Goal: Book appointment/travel/reservation

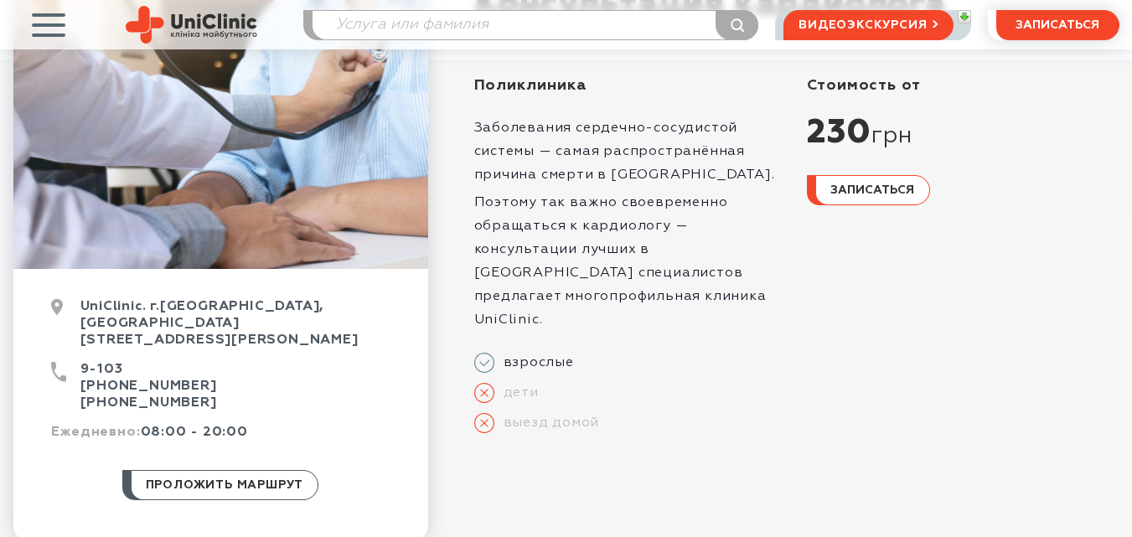
scroll to position [391, 0]
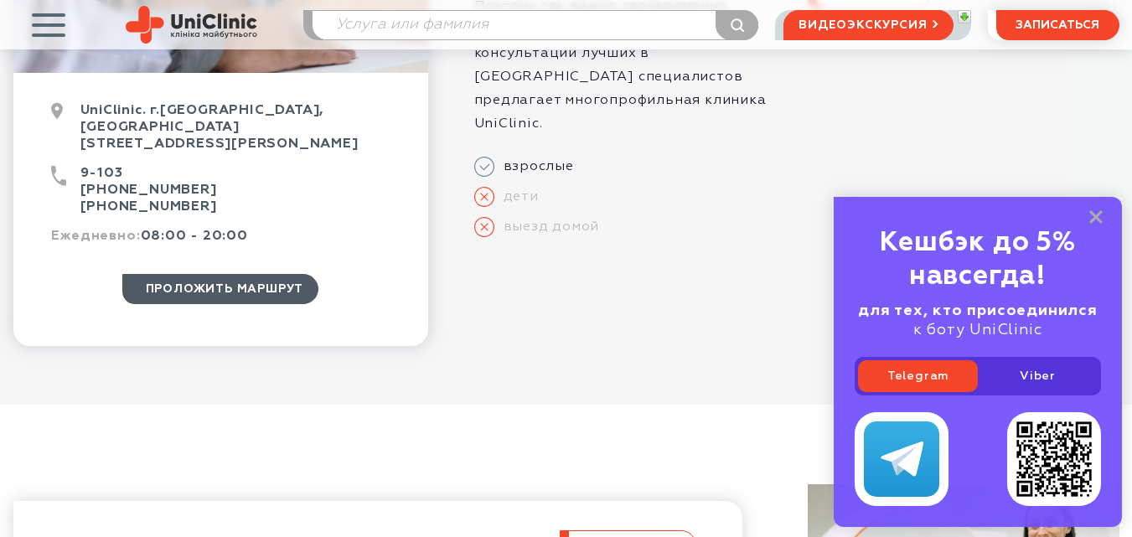
click at [215, 275] on span "проложить маршрут" at bounding box center [225, 289] width 158 height 28
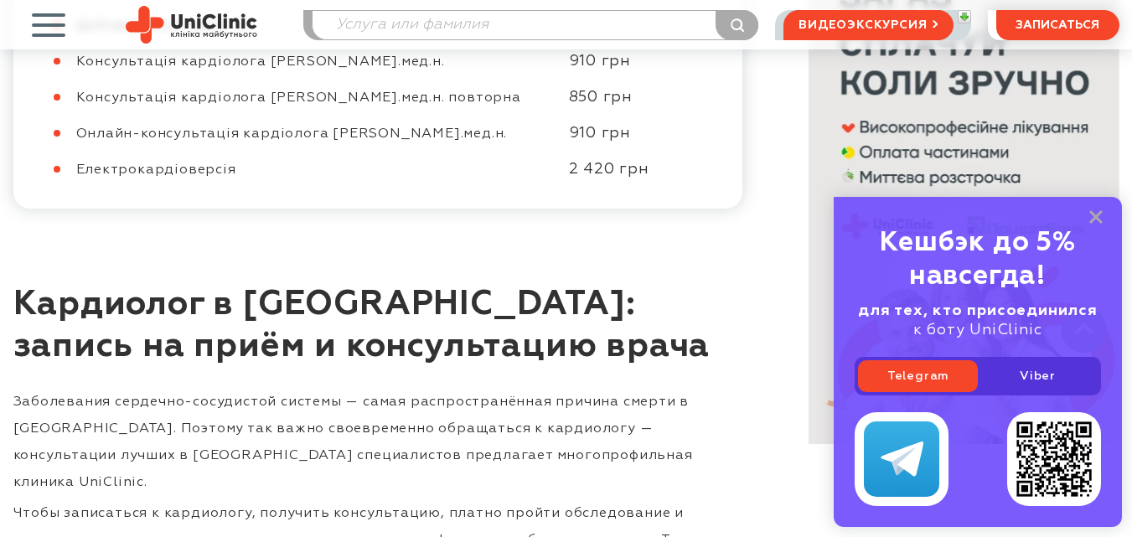
scroll to position [1368, 0]
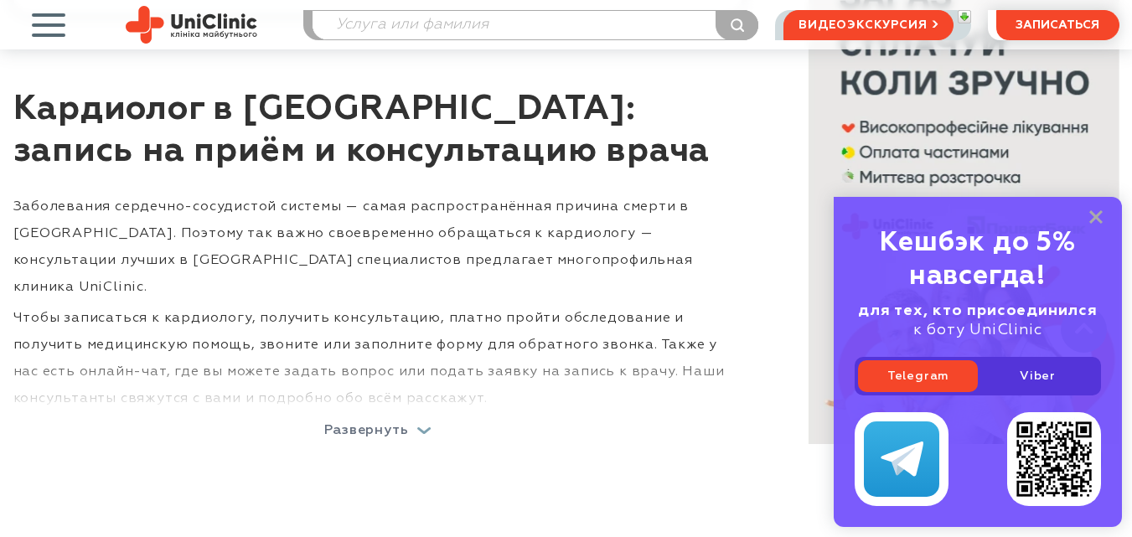
click at [427, 424] on div "Развернуть" at bounding box center [377, 430] width 107 height 13
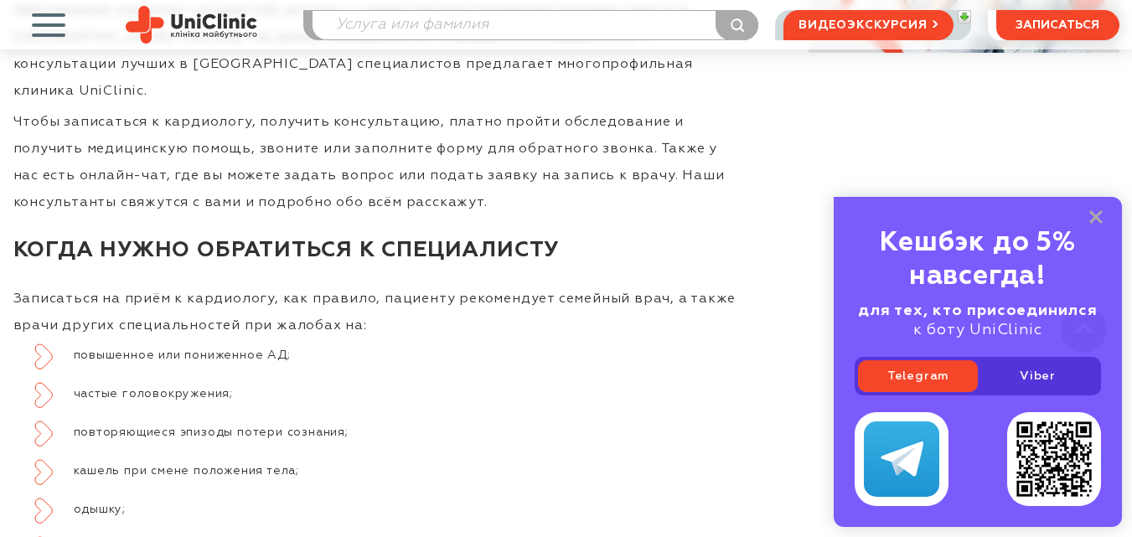
scroll to position [1760, 0]
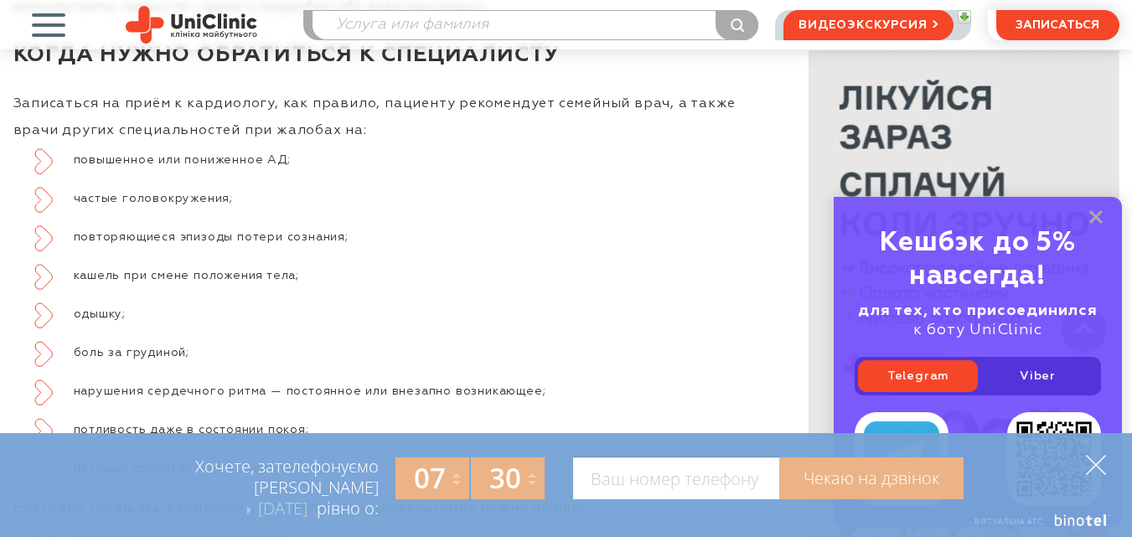
click at [1094, 468] on polygon at bounding box center [1096, 465] width 20 height 20
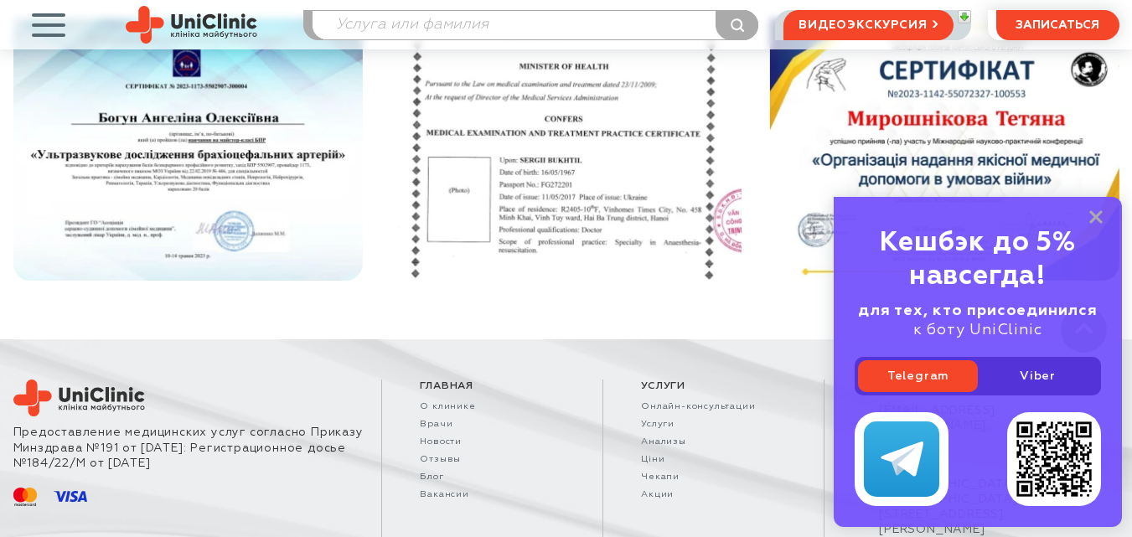
scroll to position [5897, 0]
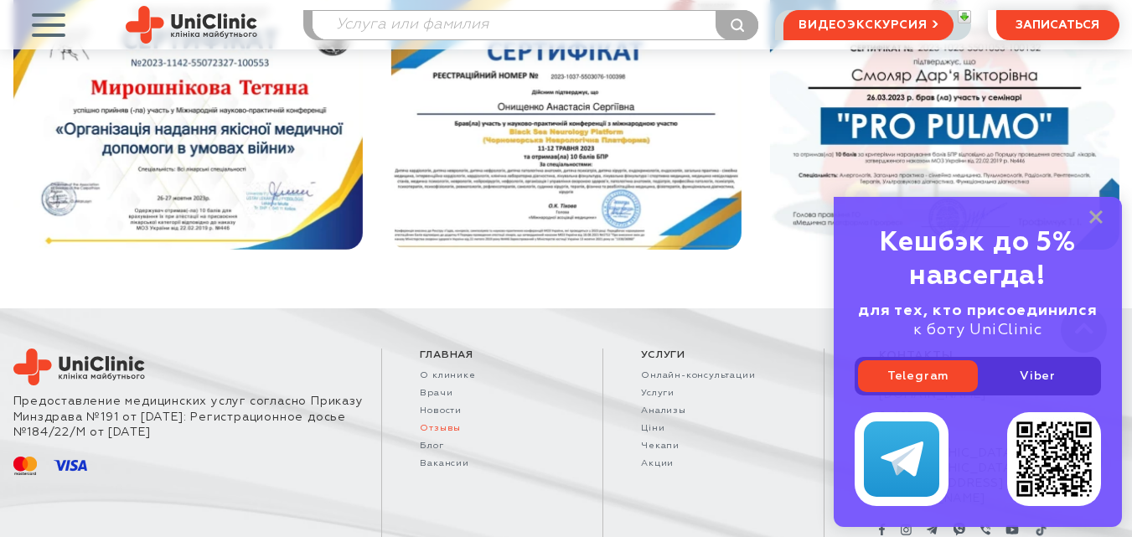
click at [449, 423] on link "Отзывы" at bounding box center [492, 428] width 145 height 11
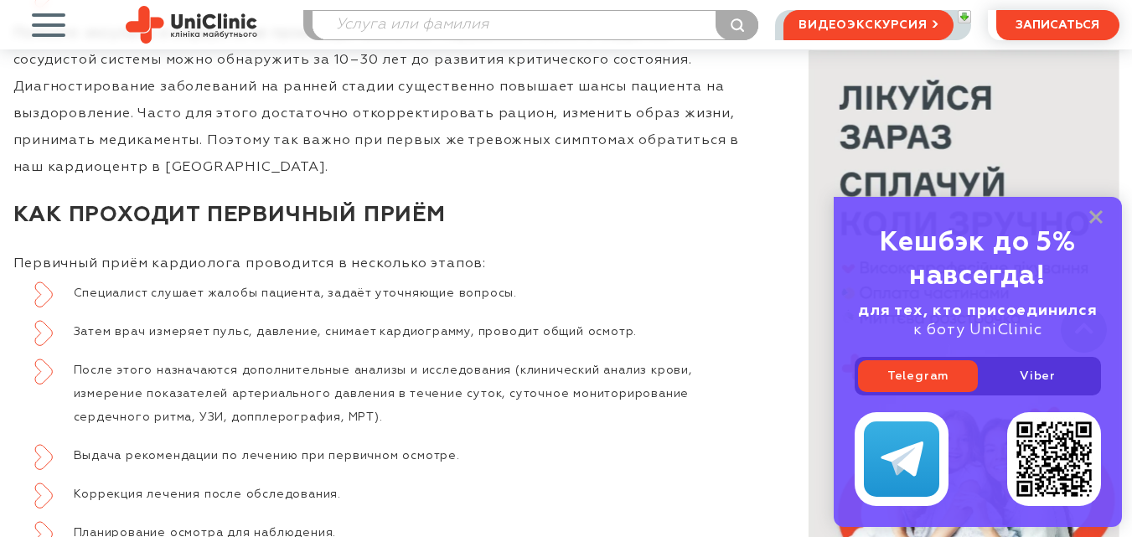
scroll to position [3159, 0]
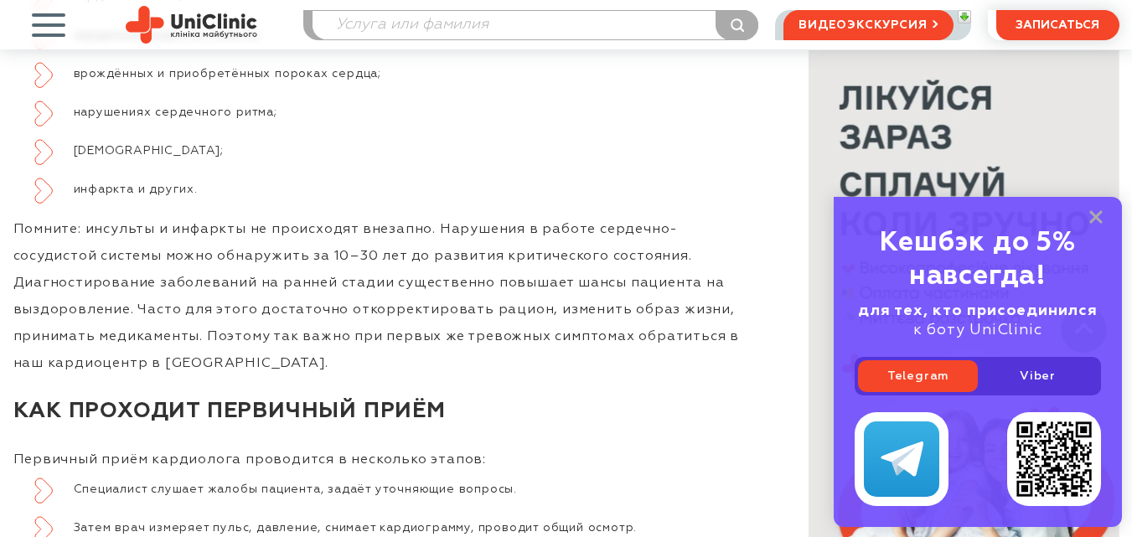
click at [49, 33] on span "button" at bounding box center [48, 25] width 70 height 70
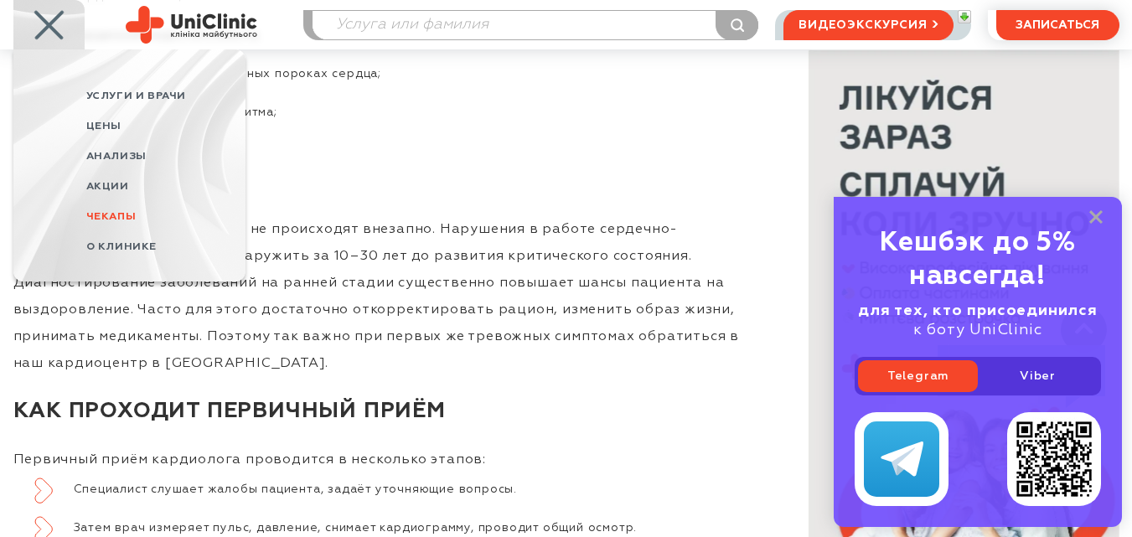
click at [116, 215] on span "Чекапы" at bounding box center [111, 216] width 50 height 11
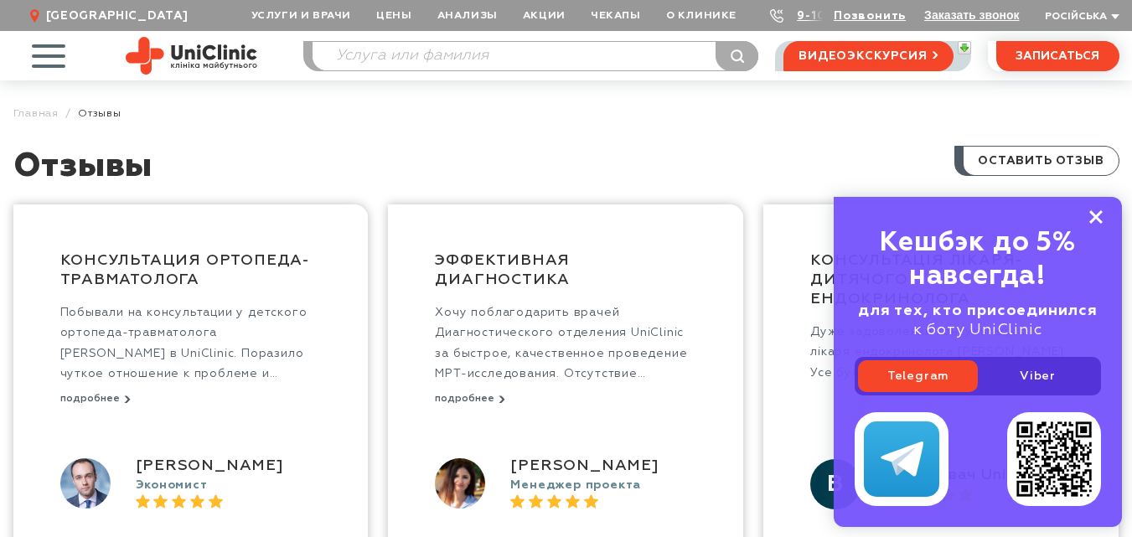
click at [1097, 220] on icon at bounding box center [1095, 217] width 13 height 14
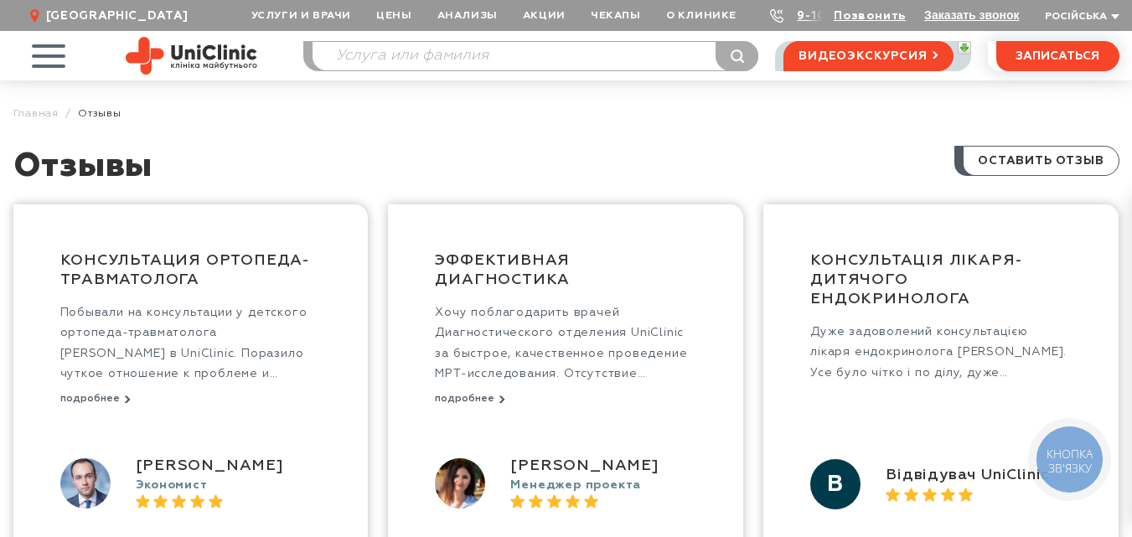
click at [34, 16] on use at bounding box center [34, 15] width 9 height 13
click at [46, 52] on span "button" at bounding box center [48, 56] width 70 height 70
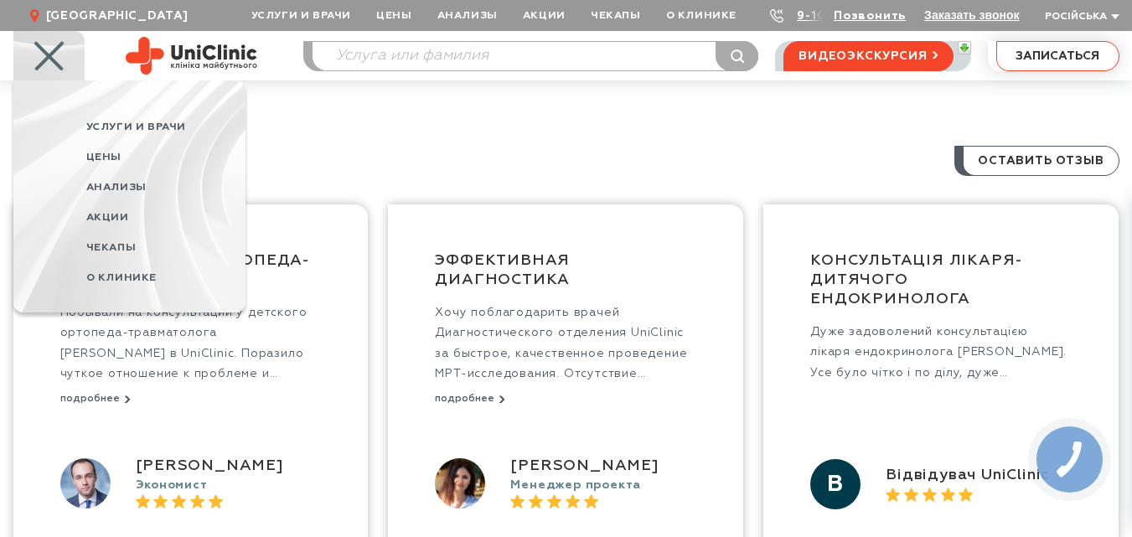
click at [1040, 54] on span "записаться" at bounding box center [1058, 56] width 84 height 12
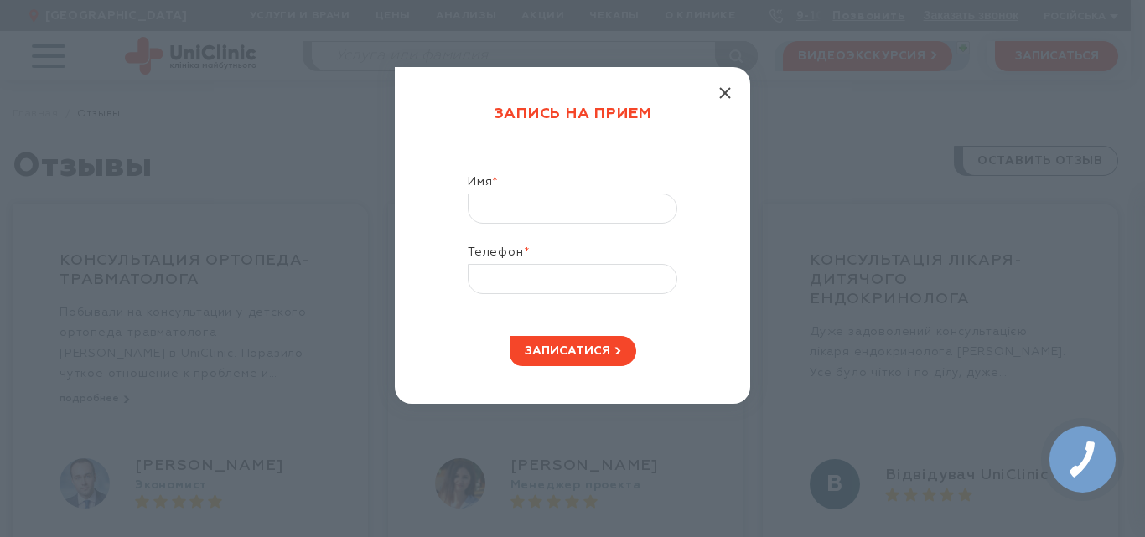
click at [719, 87] on icon "button" at bounding box center [725, 93] width 12 height 12
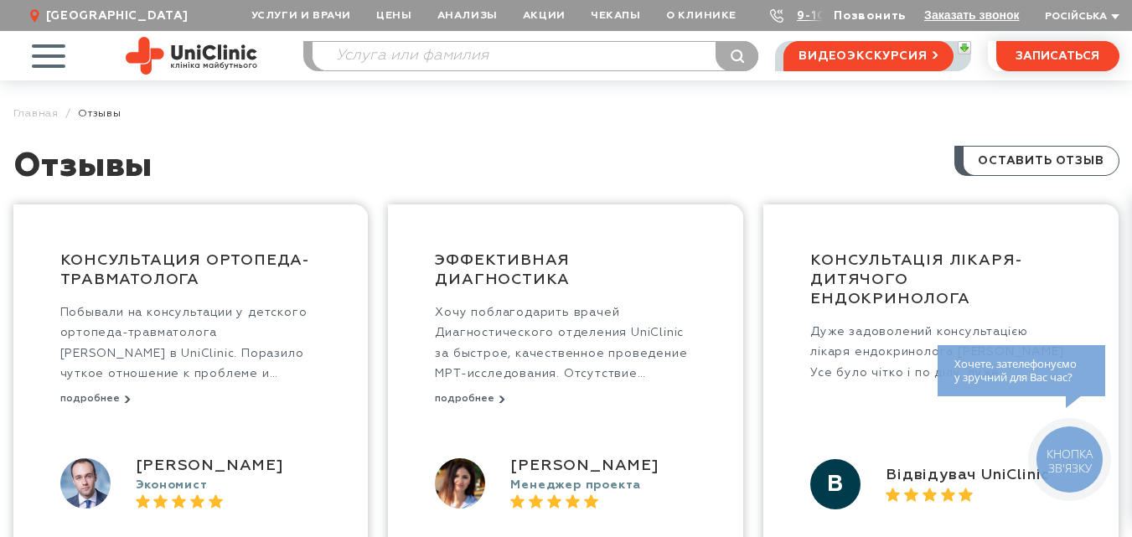
click at [876, 18] on link "Позвонить" at bounding box center [870, 16] width 72 height 12
click at [819, 18] on link "9-103" at bounding box center [815, 16] width 37 height 12
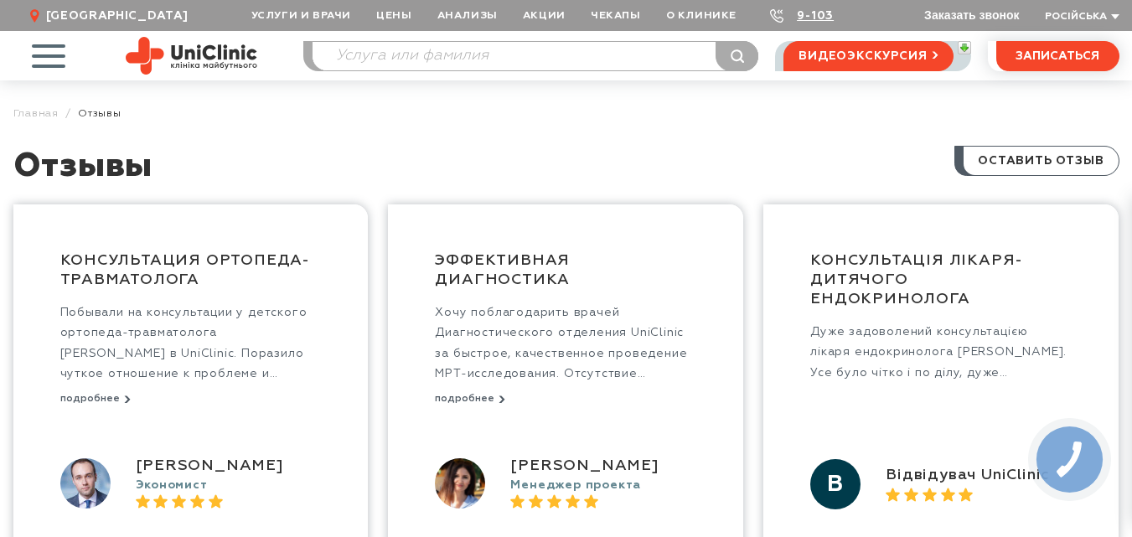
click at [943, 18] on button "Заказать звонок" at bounding box center [971, 14] width 95 height 13
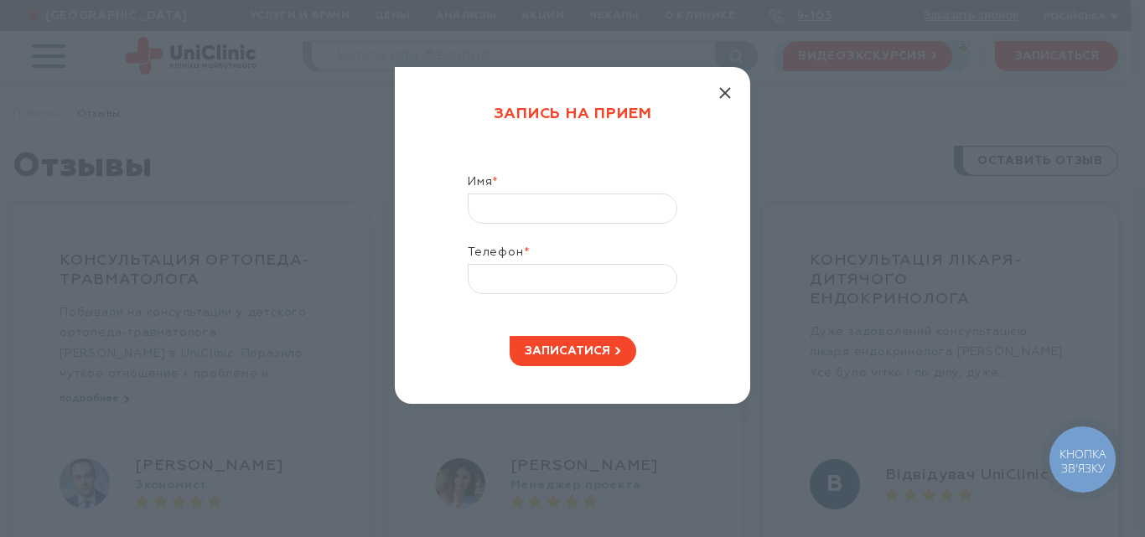
click at [725, 91] on icon "button" at bounding box center [725, 93] width 12 height 12
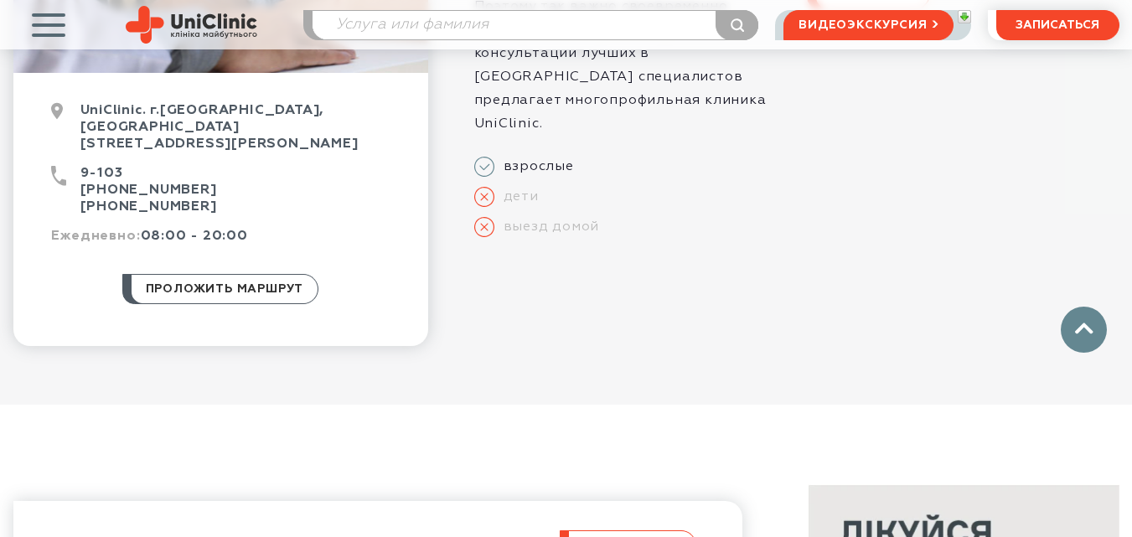
scroll to position [587, 0]
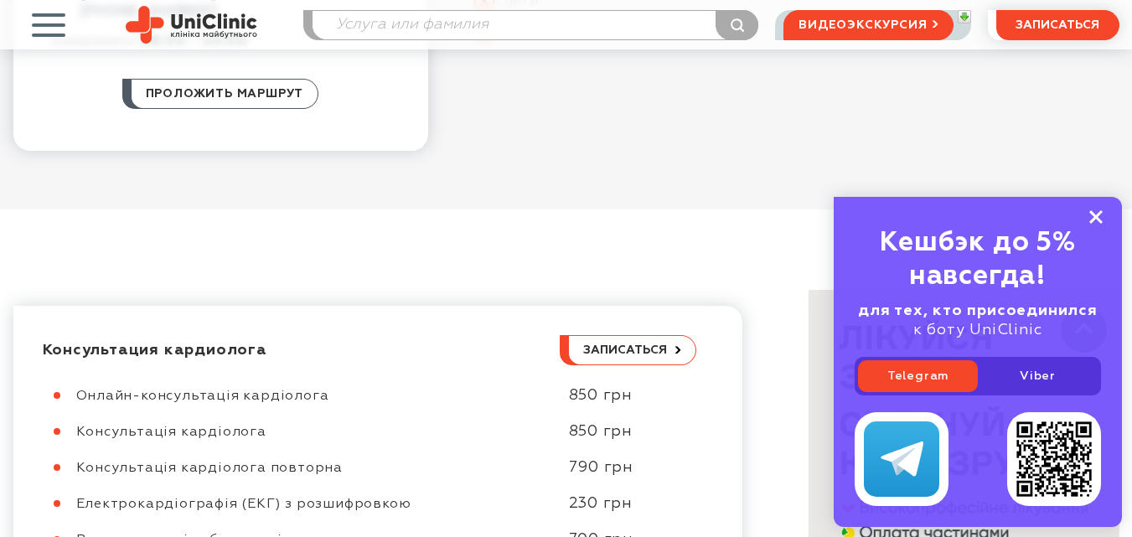
click at [1102, 219] on icon at bounding box center [1095, 217] width 13 height 14
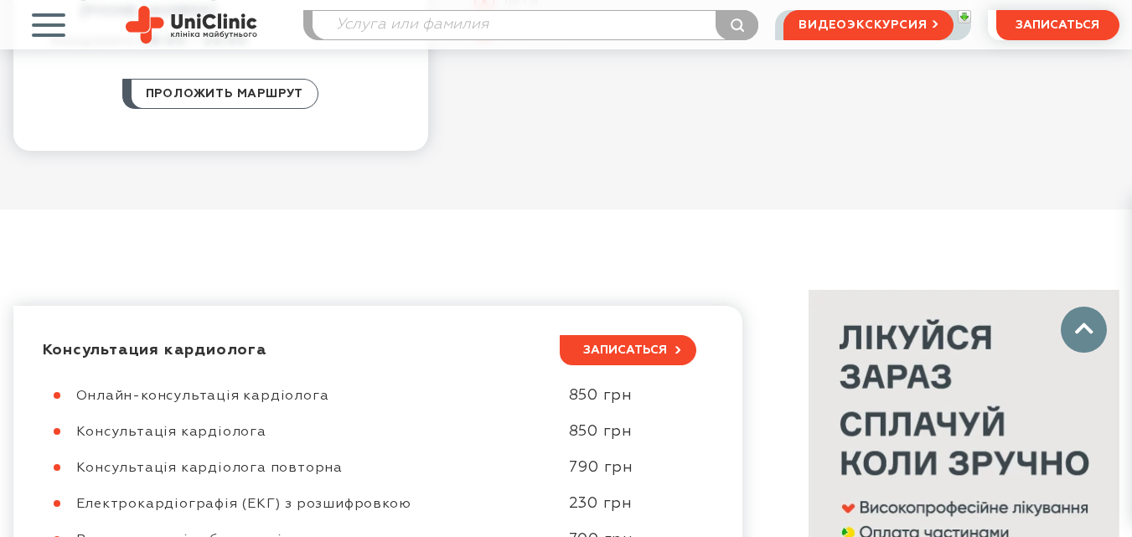
click at [653, 344] on span "записаться" at bounding box center [625, 350] width 84 height 12
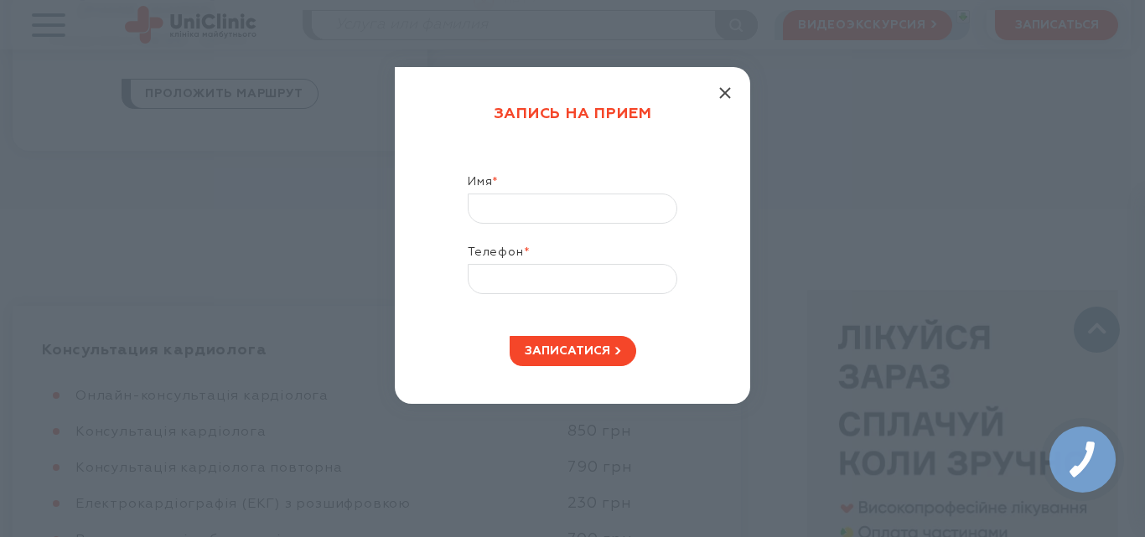
click at [724, 94] on line "button" at bounding box center [725, 93] width 10 height 10
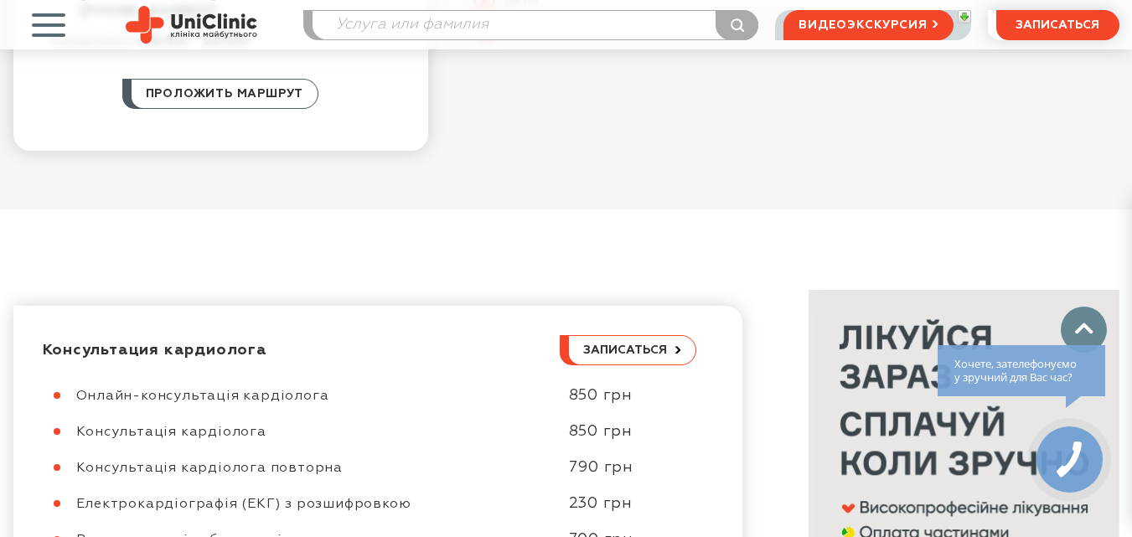
click at [1063, 458] on icon at bounding box center [1069, 460] width 39 height 48
